Goal: Task Accomplishment & Management: Manage account settings

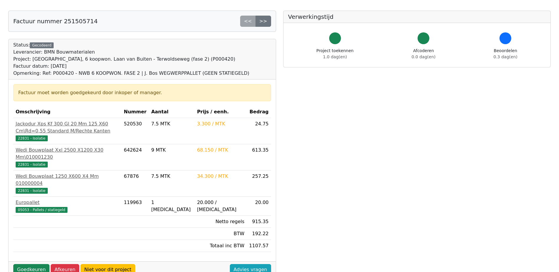
scroll to position [59, 0]
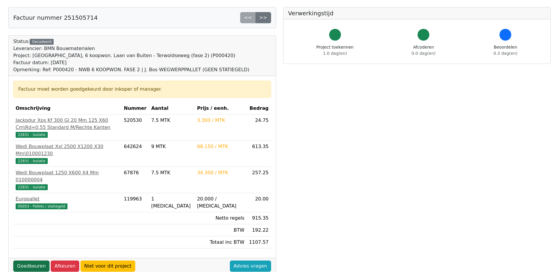
click at [39, 261] on link "Goedkeuren" at bounding box center [31, 266] width 36 height 11
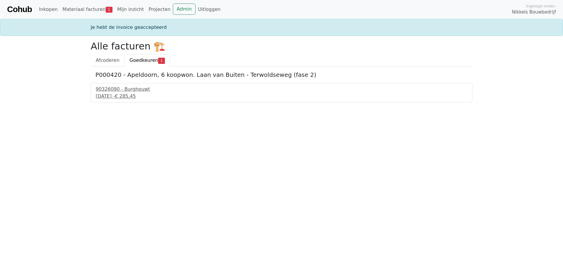
click at [144, 62] on span "Goedkeuren" at bounding box center [144, 60] width 29 height 6
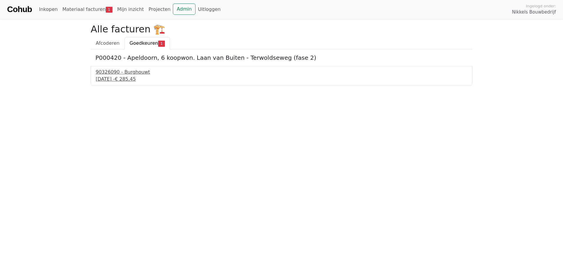
click at [122, 73] on div "90326090 - Burghouwt" at bounding box center [282, 72] width 372 height 7
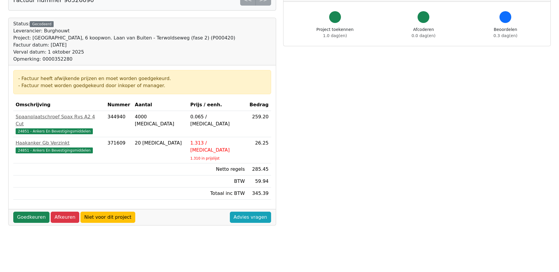
scroll to position [88, 0]
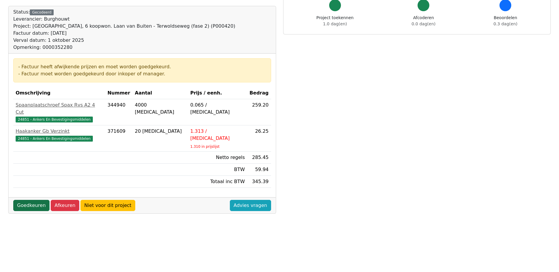
click at [36, 200] on link "Goedkeuren" at bounding box center [31, 205] width 36 height 11
